Goal: Use online tool/utility: Utilize a website feature to perform a specific function

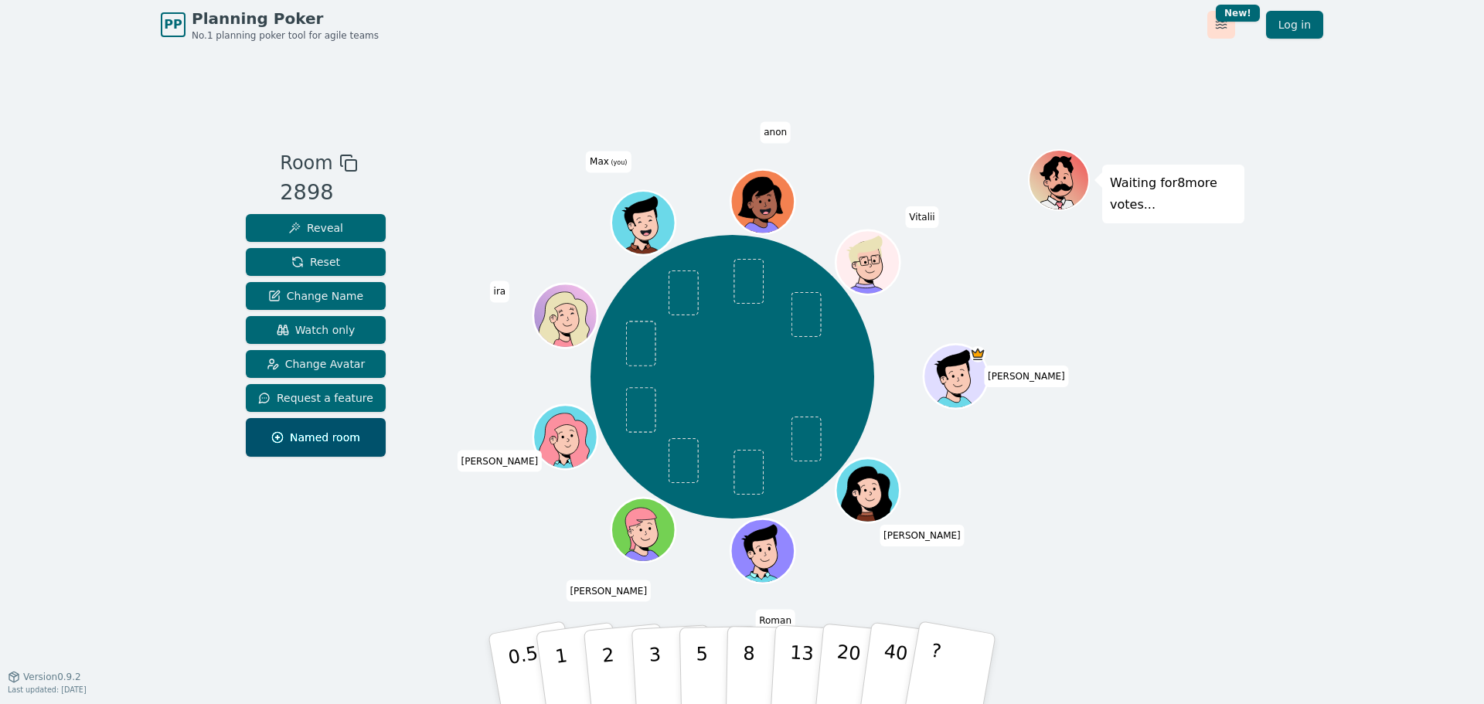
click at [1222, 23] on html "PP Planning Poker No.1 planning poker tool for agile teams Toggle theme New! Lo…" at bounding box center [742, 361] width 1484 height 723
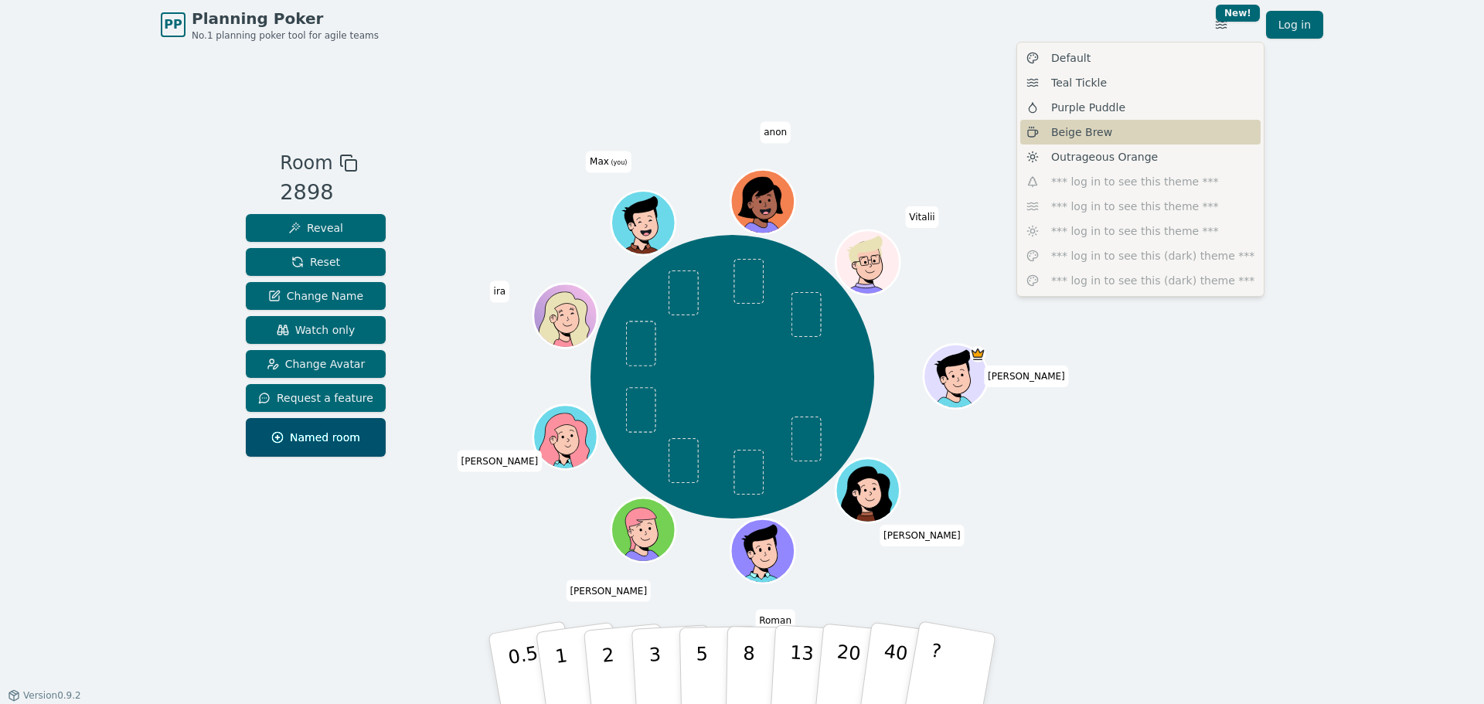
click at [1076, 135] on span "Beige Brew" at bounding box center [1081, 131] width 61 height 15
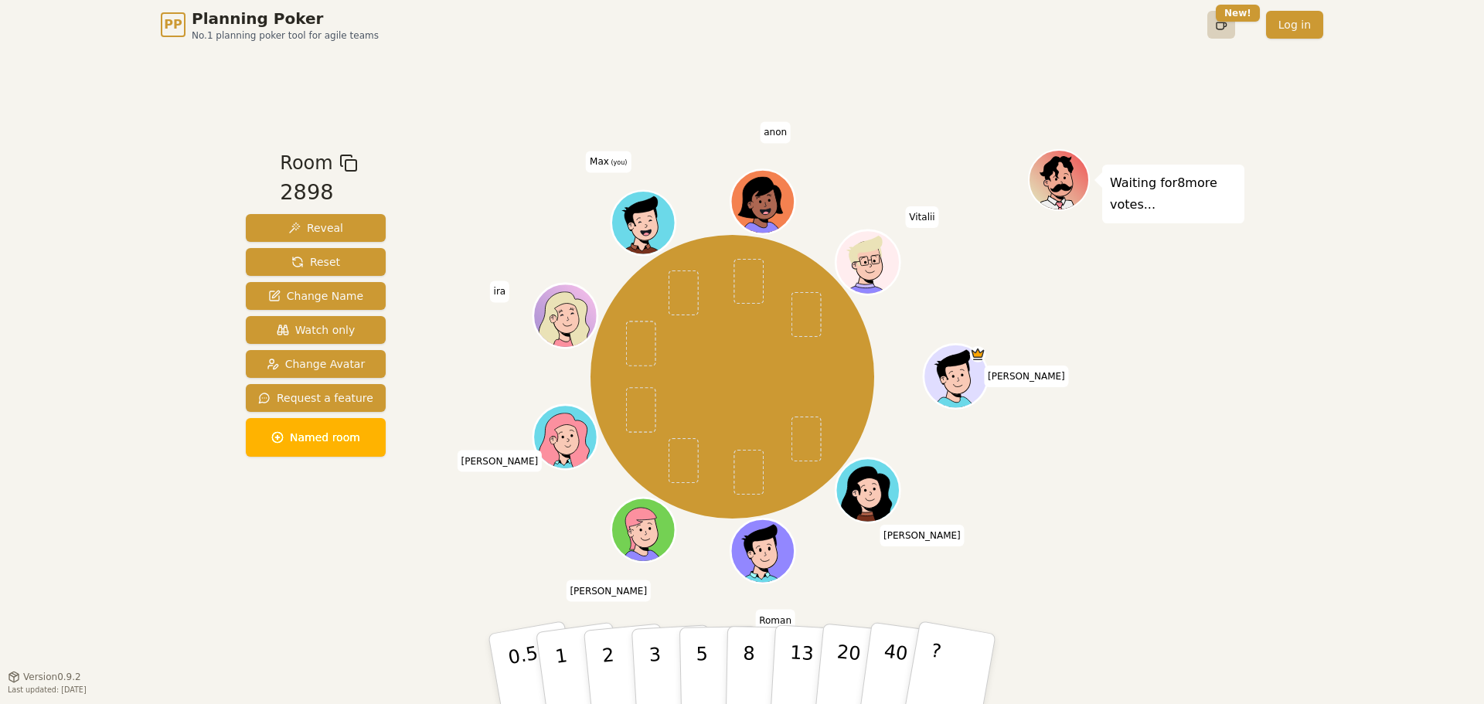
click at [1221, 20] on html "PP Planning Poker No.1 planning poker tool for agile teams Toggle theme New! Lo…" at bounding box center [742, 361] width 1484 height 723
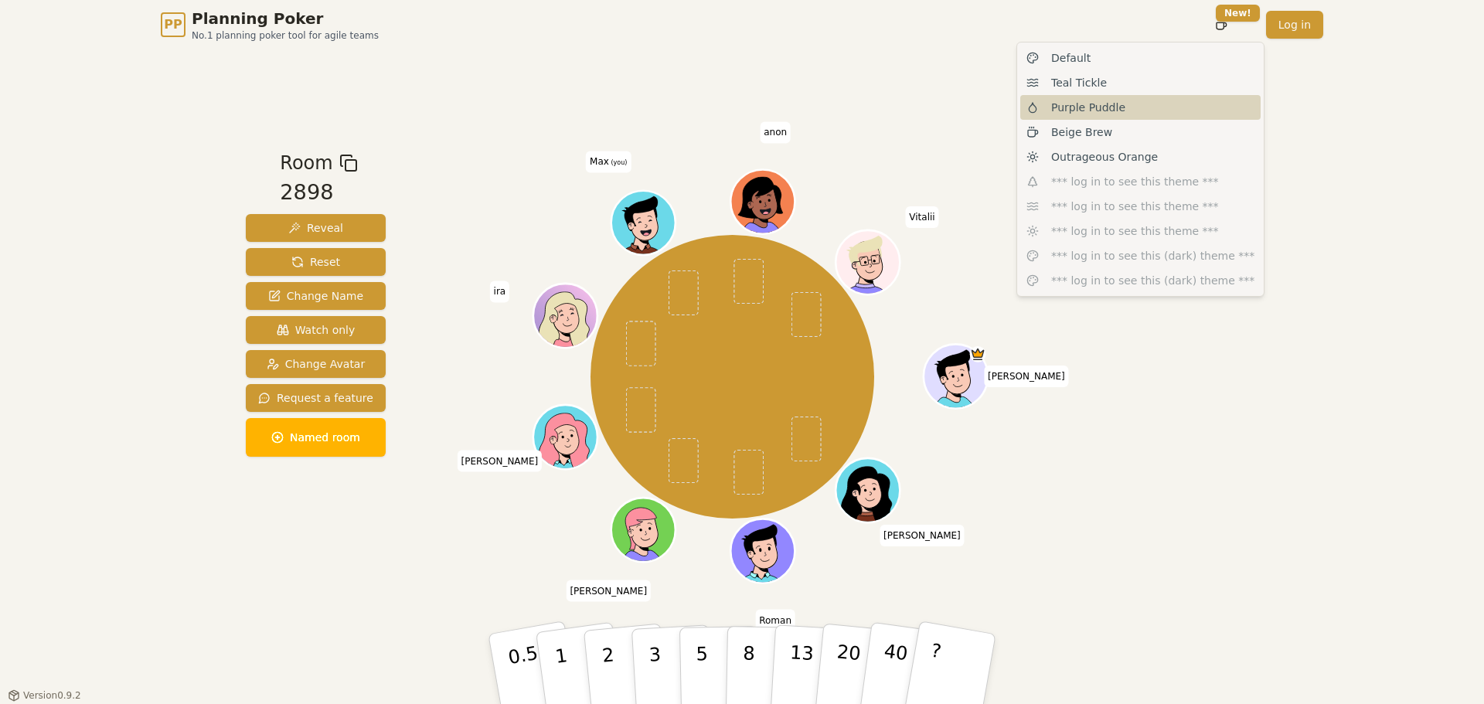
click at [1077, 111] on span "Purple Puddle" at bounding box center [1088, 107] width 74 height 15
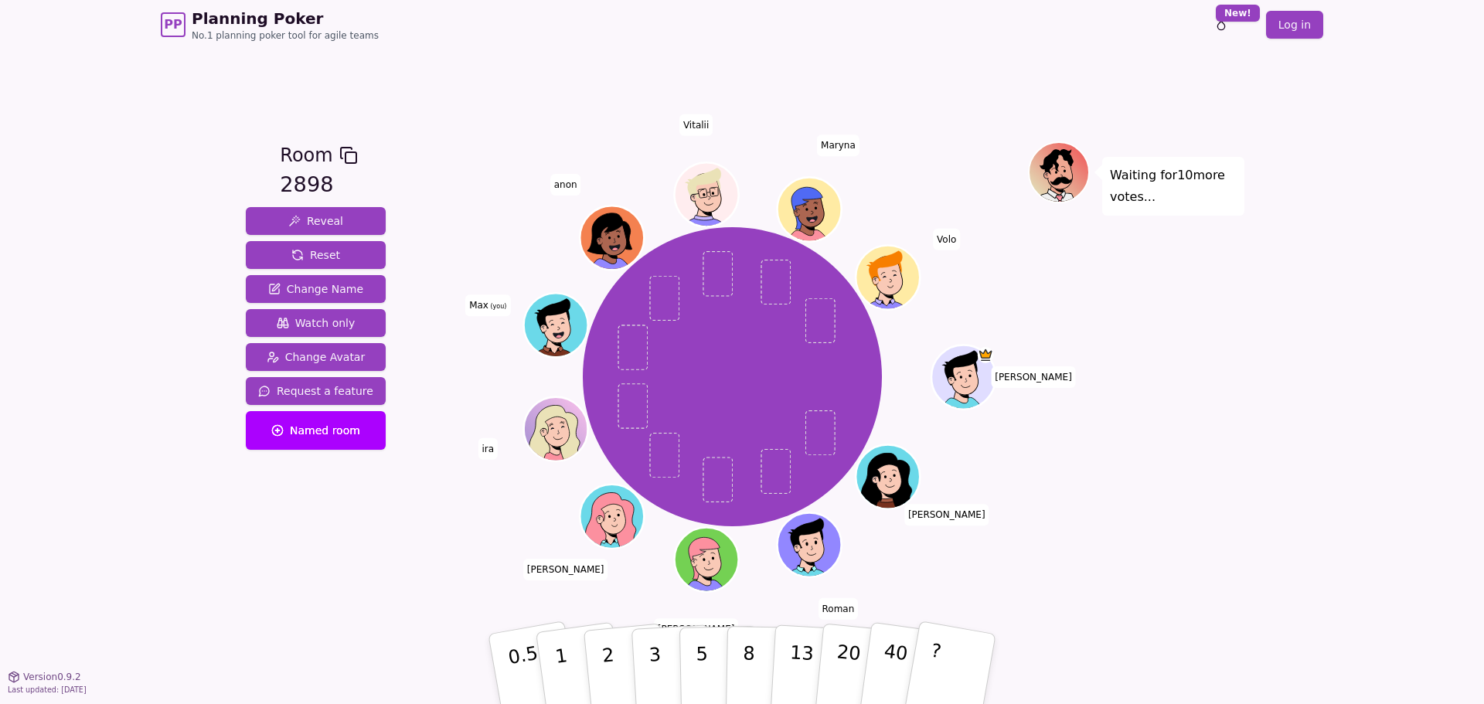
click at [1175, 301] on div "Waiting for 10 more votes..." at bounding box center [1136, 362] width 216 height 442
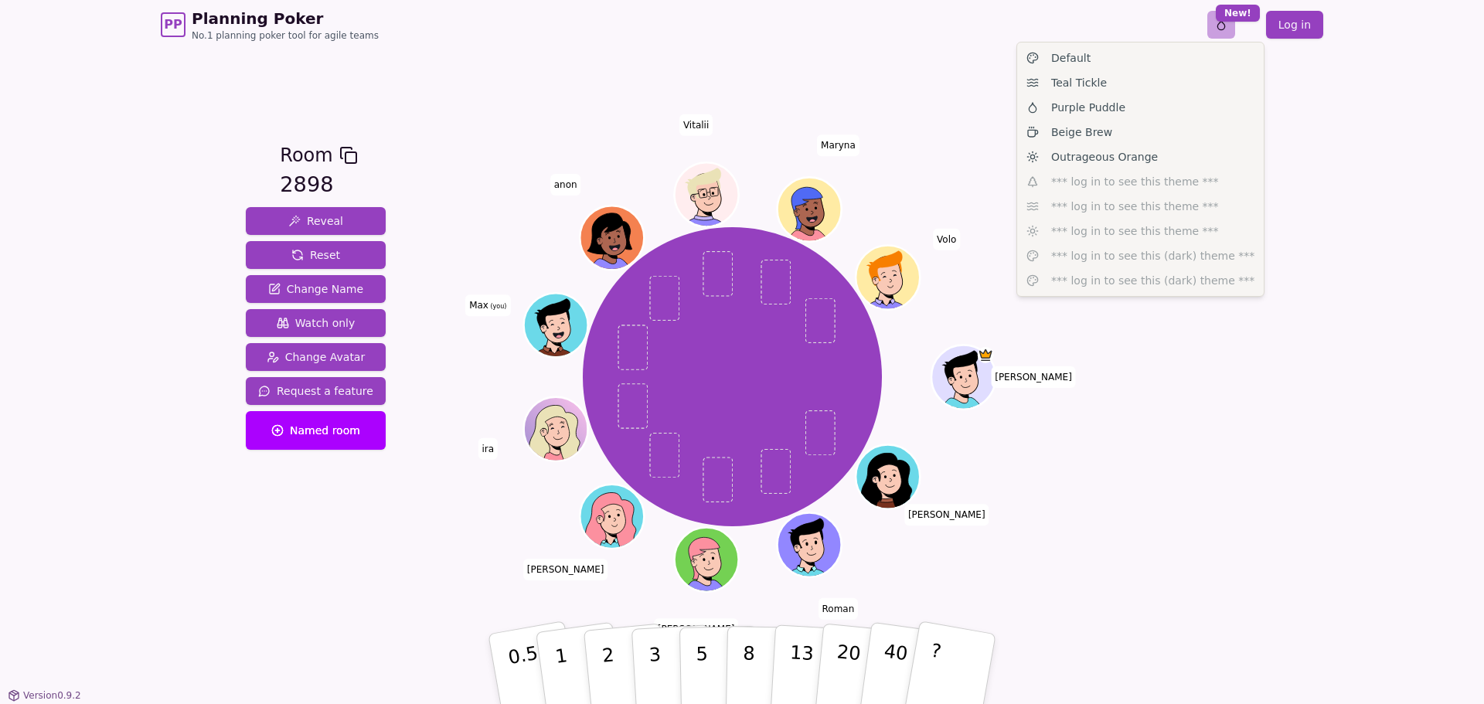
click at [1223, 22] on html "PP Planning Poker No.1 planning poker tool for agile teams Toggle theme New! Lo…" at bounding box center [742, 361] width 1484 height 723
click at [1084, 88] on span "Teal Tickle" at bounding box center [1079, 82] width 56 height 15
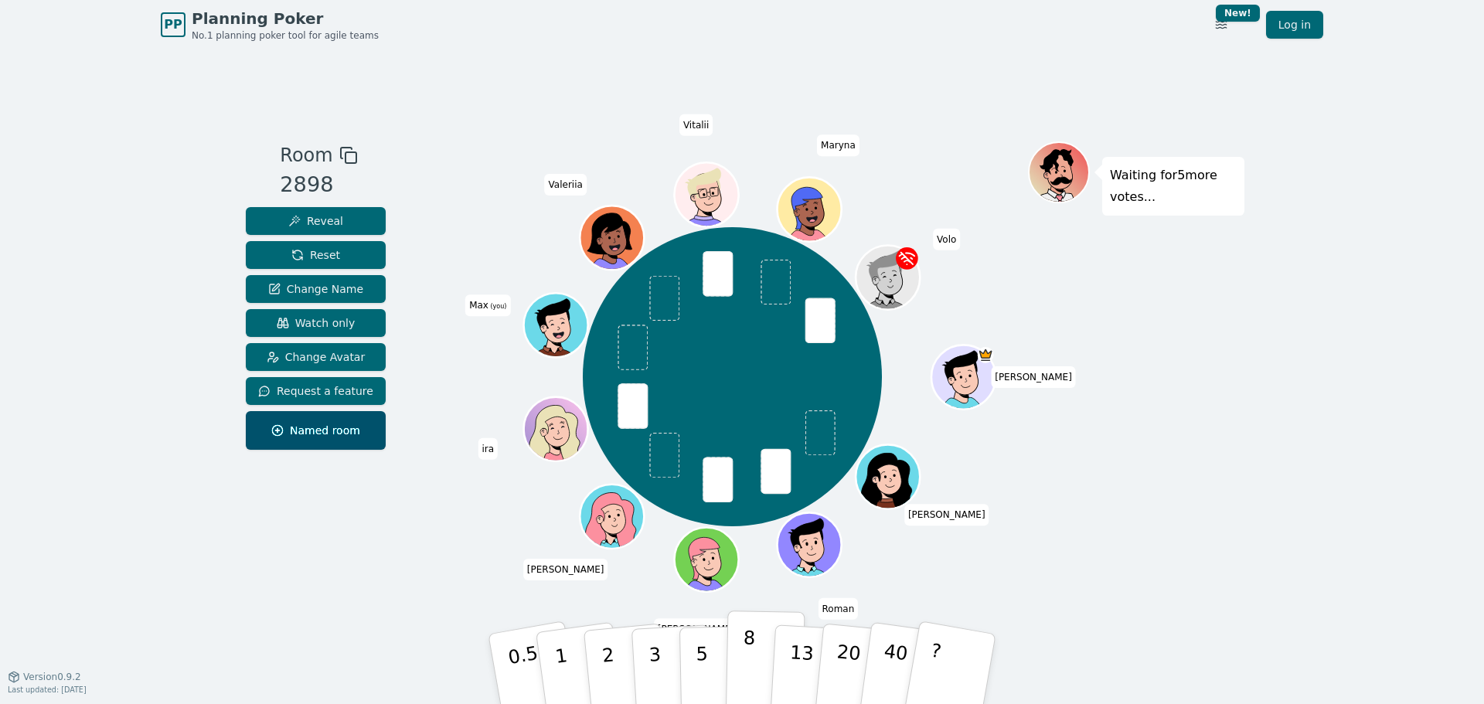
click at [755, 662] on button "8" at bounding box center [766, 669] width 80 height 117
click at [1074, 516] on div "Waiting for 4 more votes..." at bounding box center [1136, 362] width 216 height 442
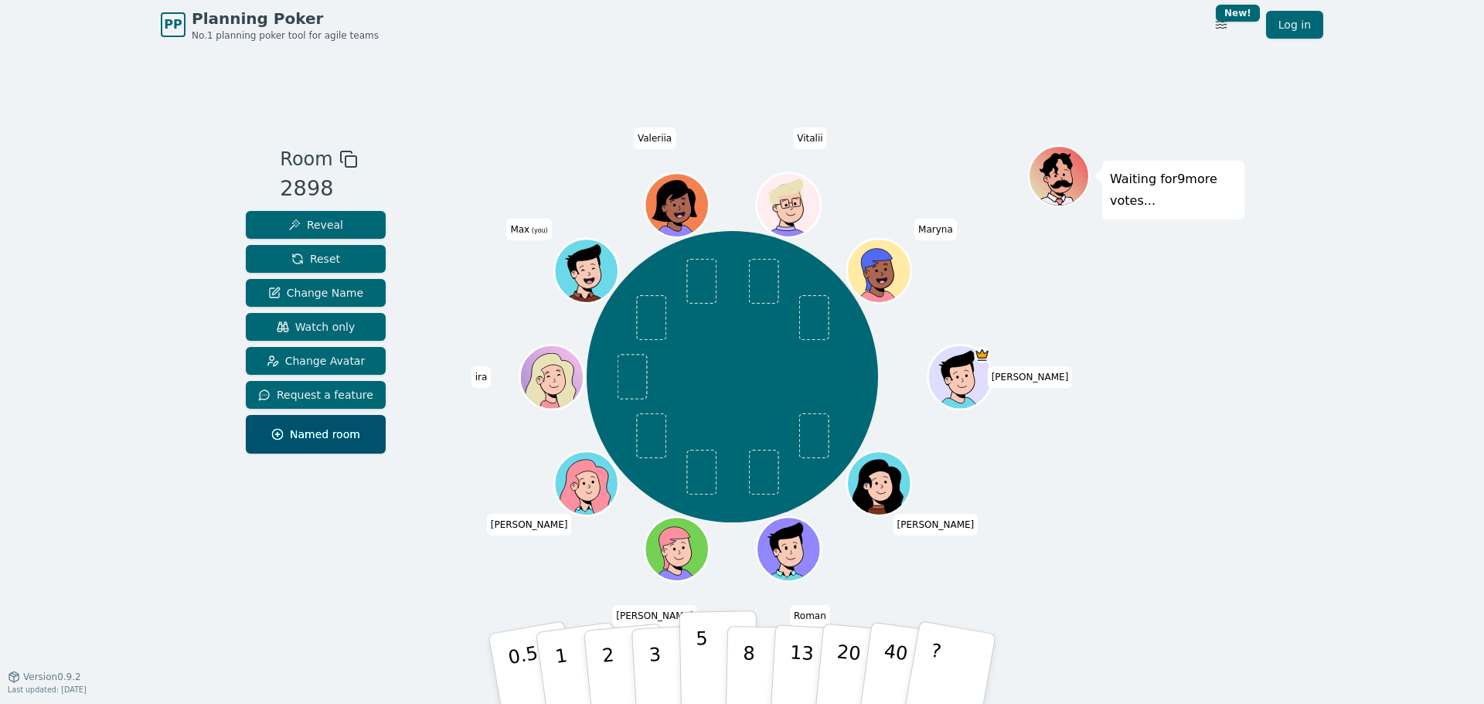
click at [699, 654] on p "5" at bounding box center [702, 669] width 13 height 83
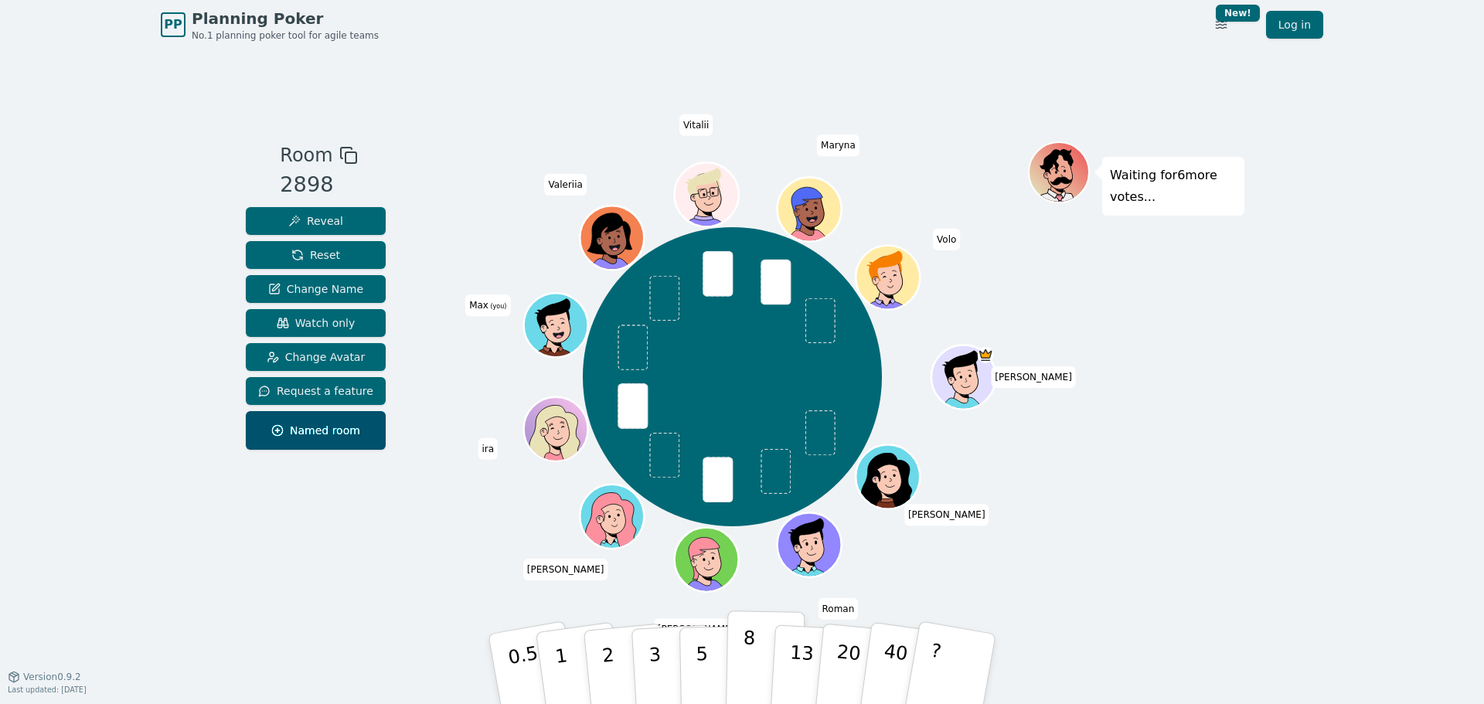
click at [755, 665] on button "8" at bounding box center [766, 669] width 80 height 117
click at [703, 666] on p "5" at bounding box center [702, 669] width 13 height 83
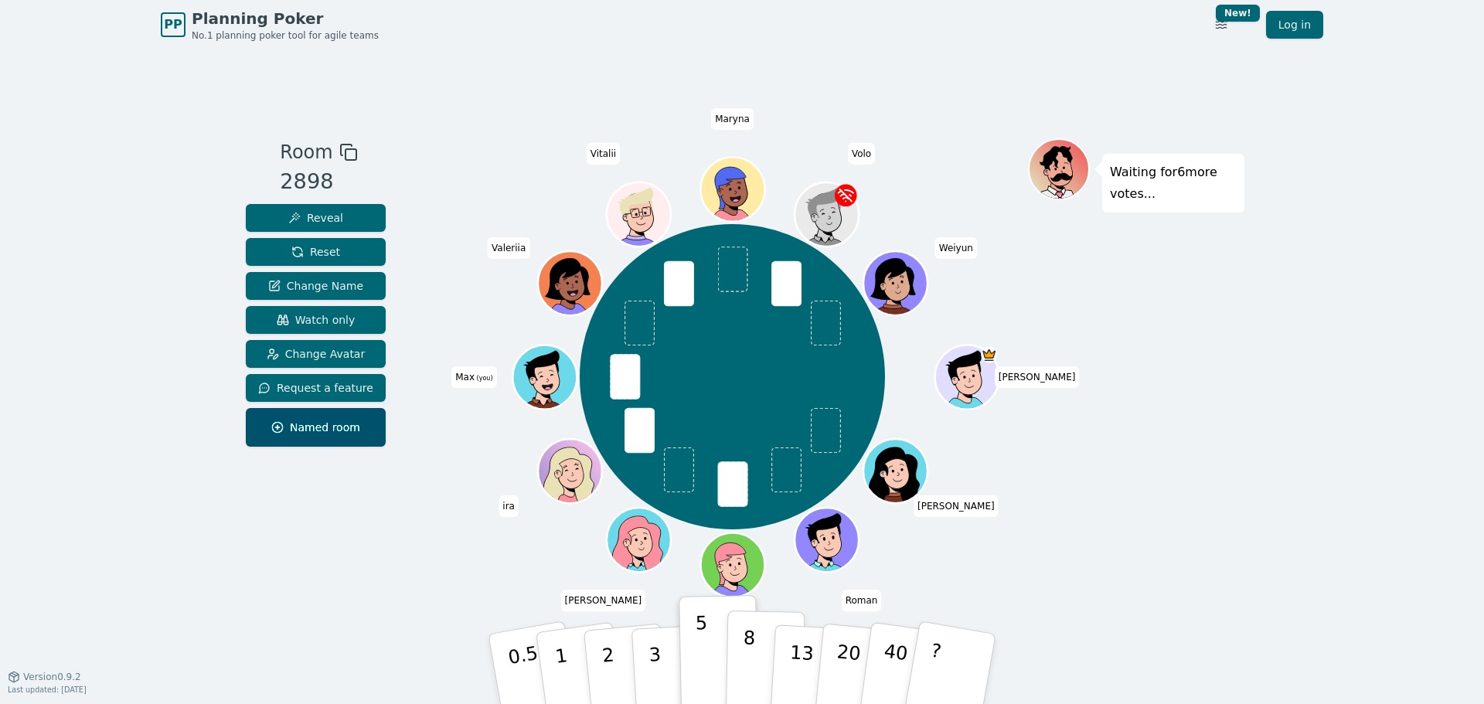
click at [747, 657] on p "8" at bounding box center [748, 668] width 13 height 83
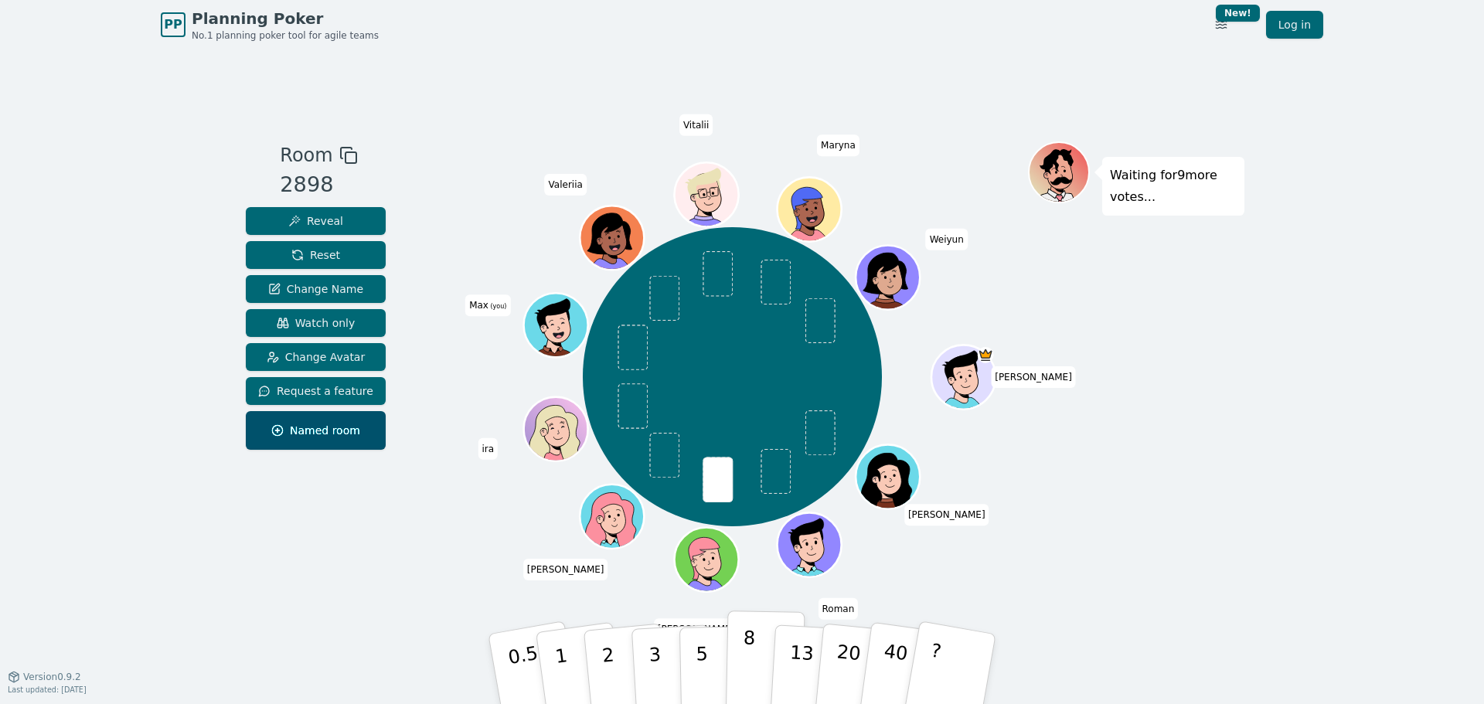
click at [762, 675] on button "8" at bounding box center [766, 669] width 80 height 117
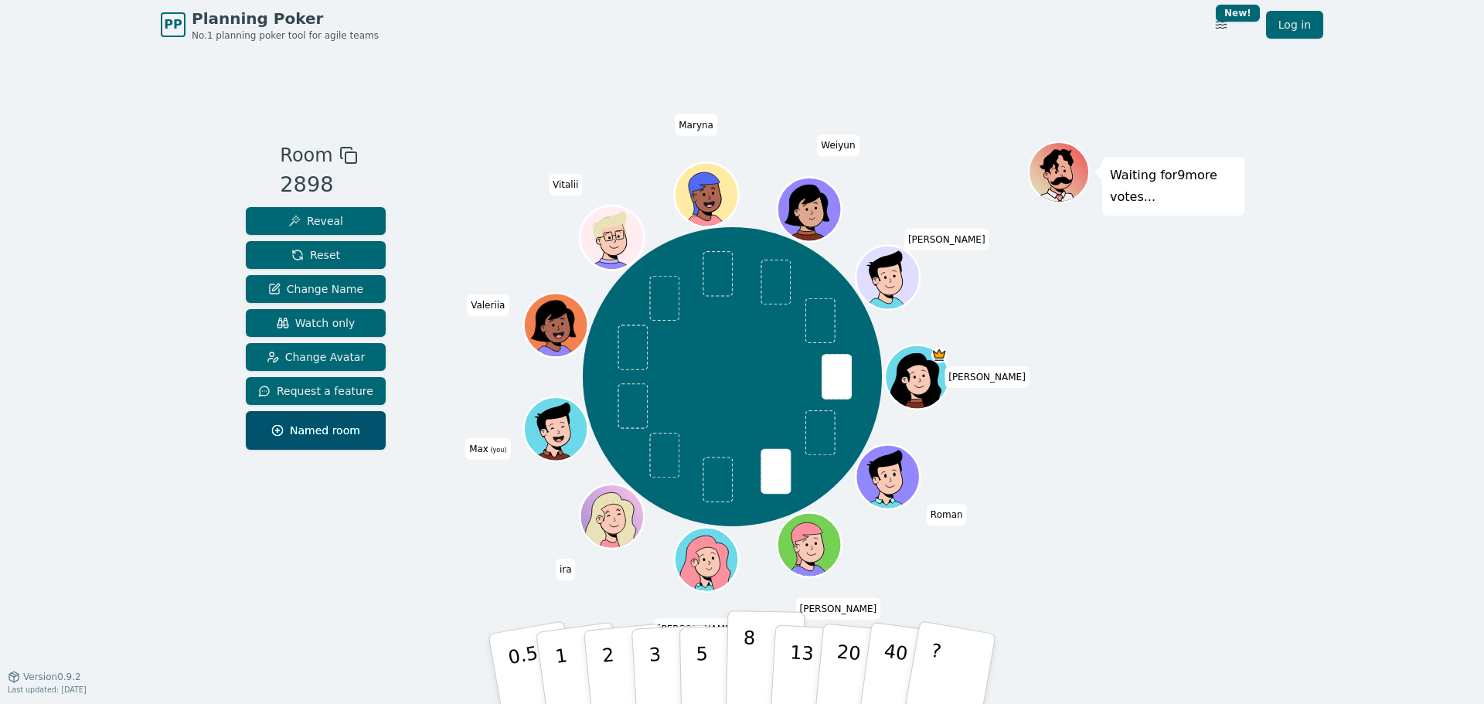
click at [744, 667] on p "8" at bounding box center [748, 668] width 13 height 83
click at [751, 661] on p "8" at bounding box center [748, 668] width 13 height 83
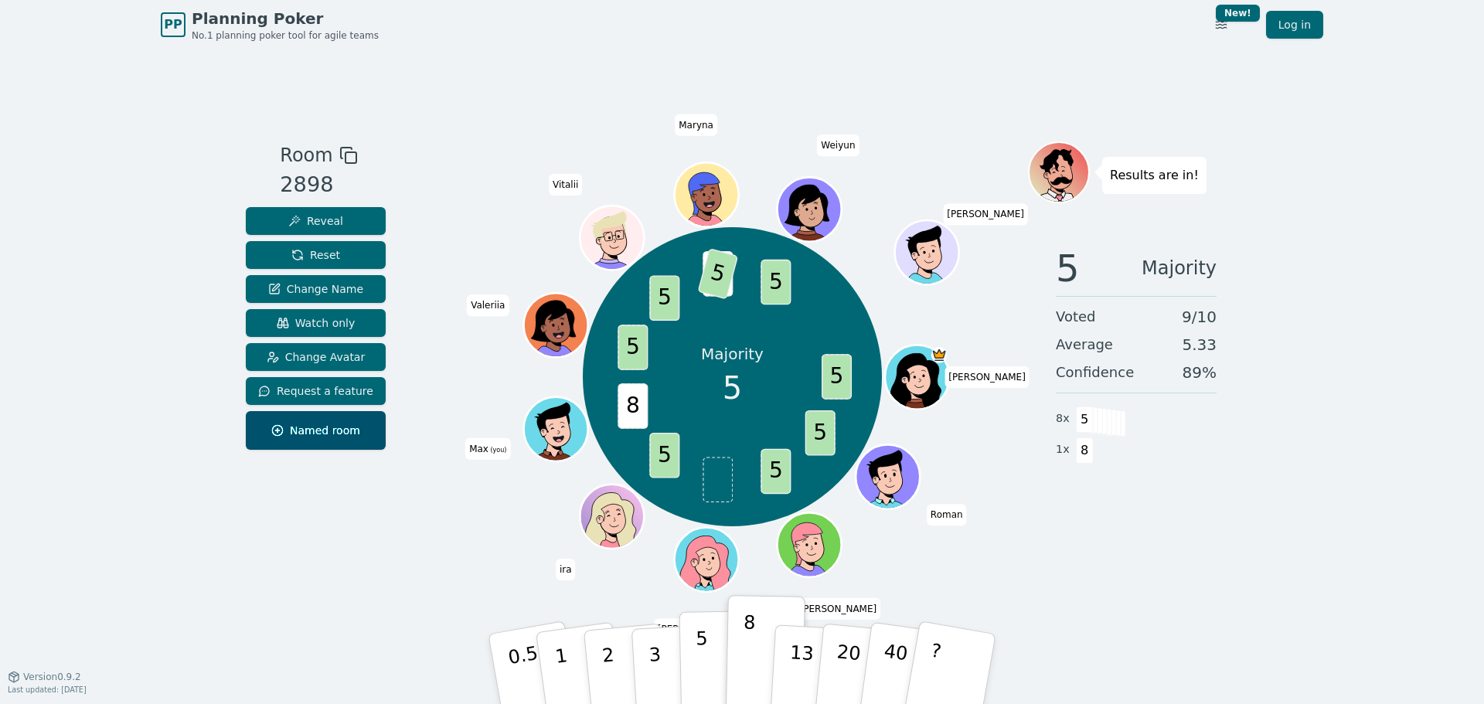
click at [708, 668] on button "5" at bounding box center [719, 669] width 80 height 117
